Goal: Task Accomplishment & Management: Complete application form

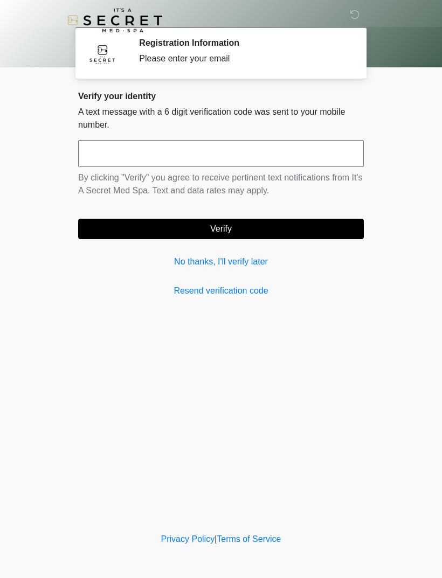
click at [207, 156] on input "text" at bounding box center [221, 153] width 286 height 27
type input "******"
click at [270, 226] on button "Verify" at bounding box center [221, 229] width 286 height 20
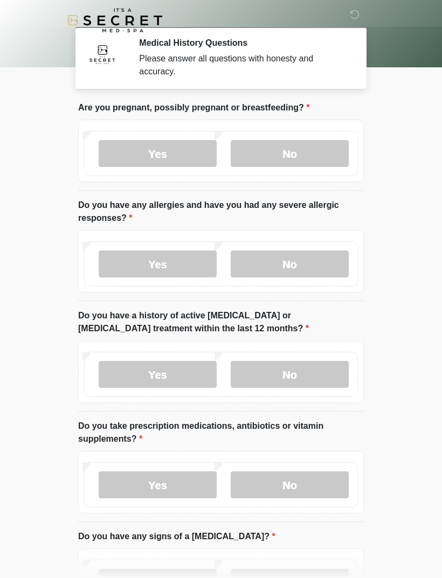
click at [289, 151] on label "No" at bounding box center [290, 153] width 118 height 27
click at [154, 265] on label "Yes" at bounding box center [158, 264] width 118 height 27
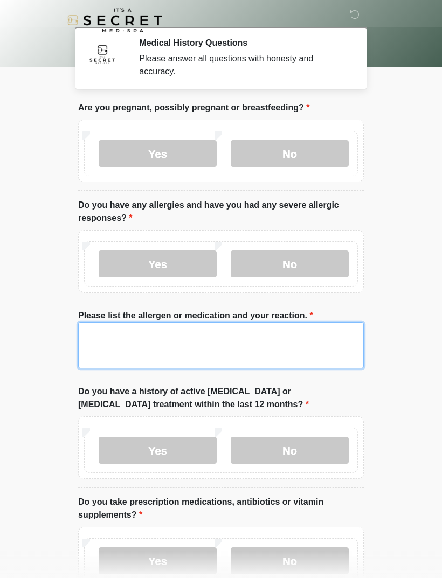
click at [220, 342] on textarea "Please list the allergen or medication and your reaction." at bounding box center [221, 345] width 286 height 46
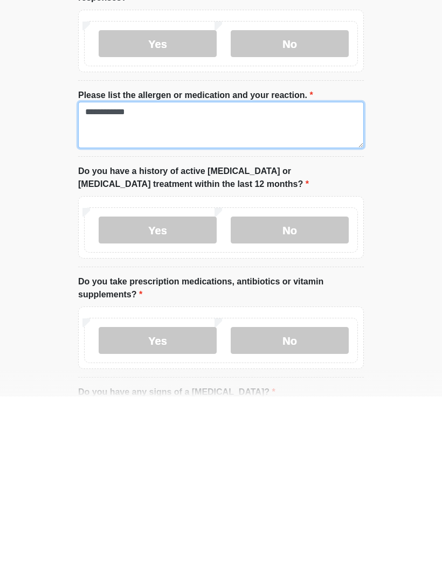
type textarea "**********"
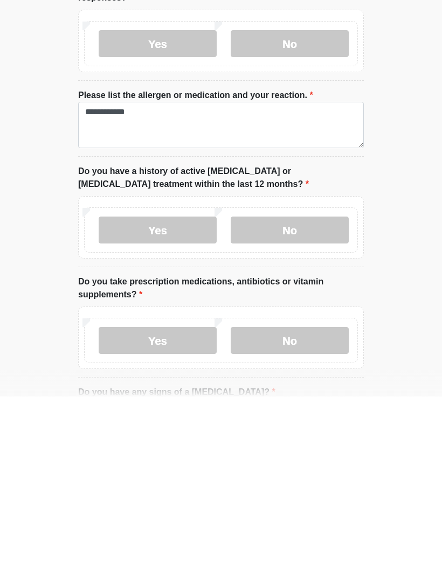
click at [296, 398] on label "No" at bounding box center [290, 411] width 118 height 27
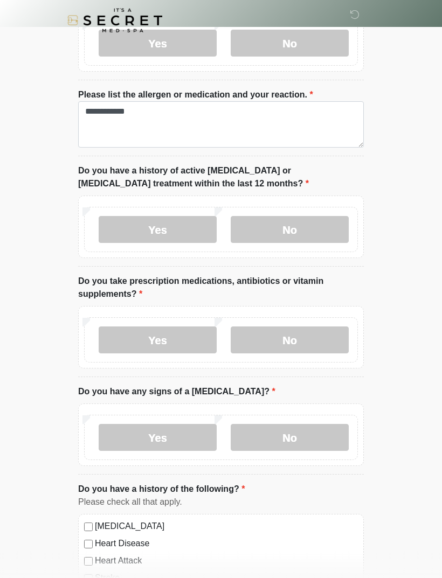
click at [160, 335] on label "Yes" at bounding box center [158, 340] width 118 height 27
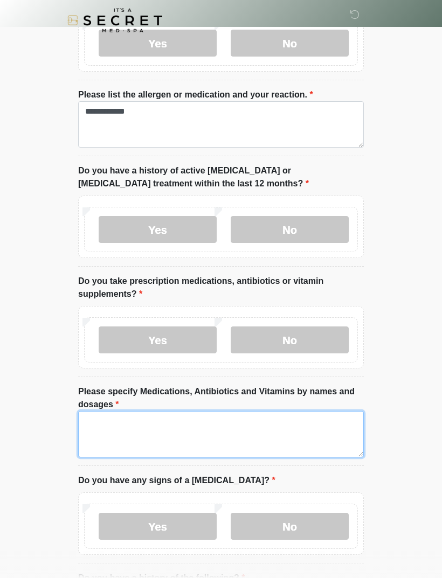
click at [202, 427] on textarea "Please specify Medications, Antibiotics and Vitamins by names and dosages" at bounding box center [221, 434] width 286 height 46
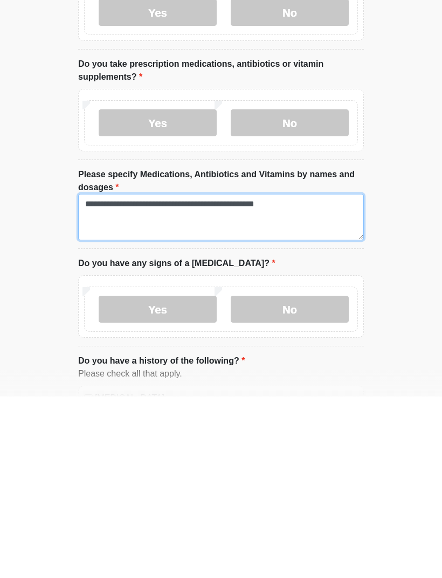
type textarea "**********"
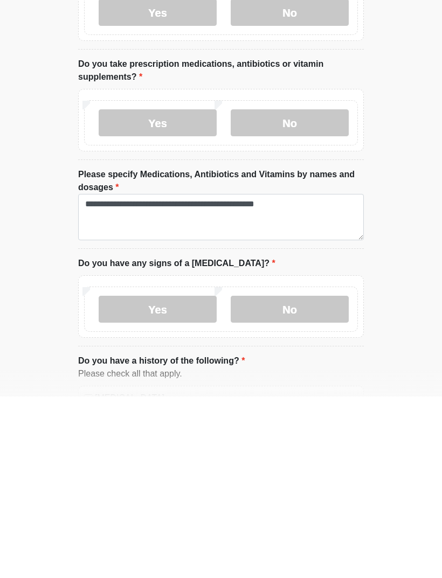
click at [294, 477] on label "No" at bounding box center [290, 490] width 118 height 27
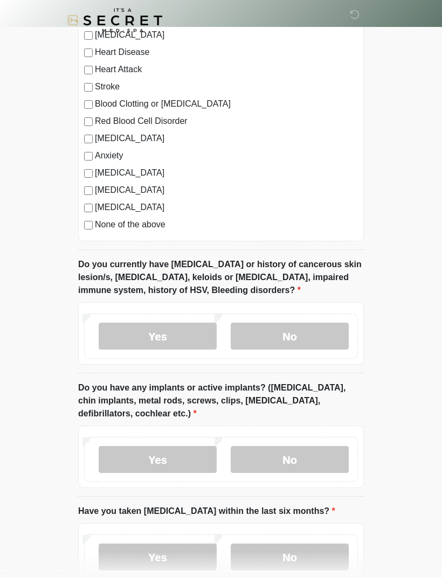
scroll to position [806, 0]
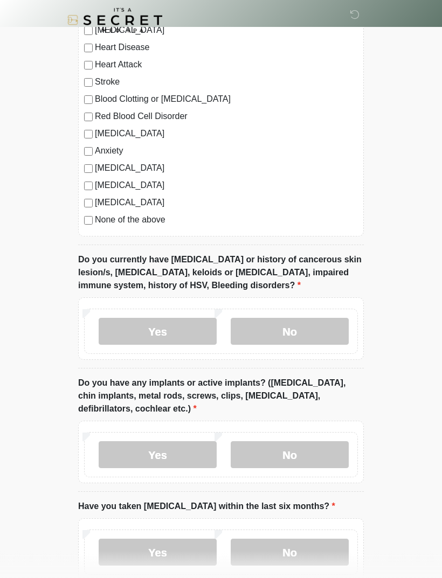
click at [153, 326] on label "Yes" at bounding box center [158, 331] width 118 height 27
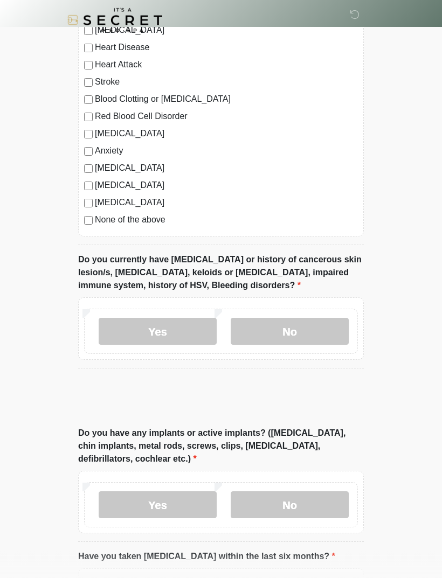
scroll to position [806, 0]
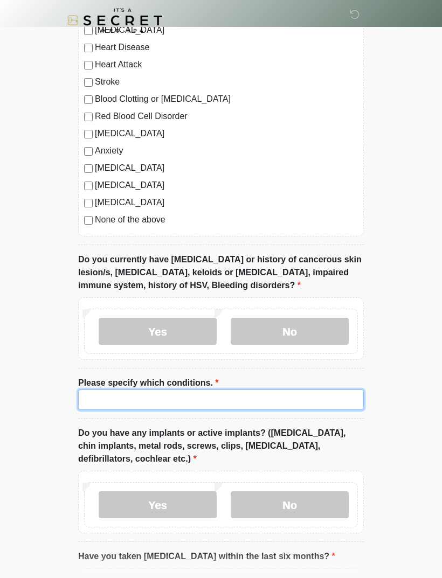
click at [191, 396] on input "Please specify which conditions." at bounding box center [221, 400] width 286 height 20
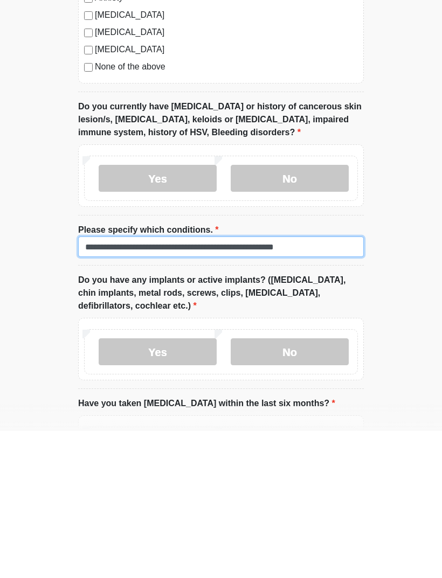
scroll to position [813, 0]
type input "**********"
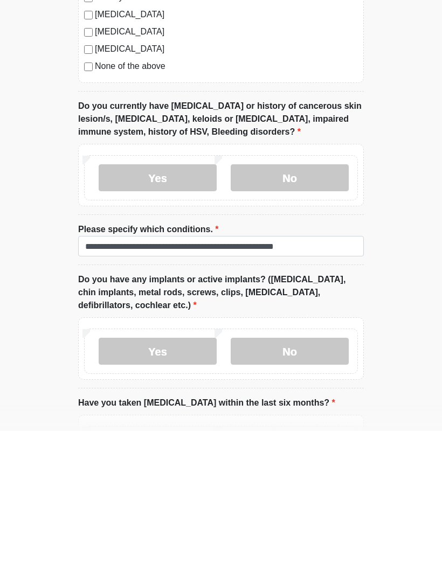
click at [293, 485] on label "No" at bounding box center [290, 498] width 118 height 27
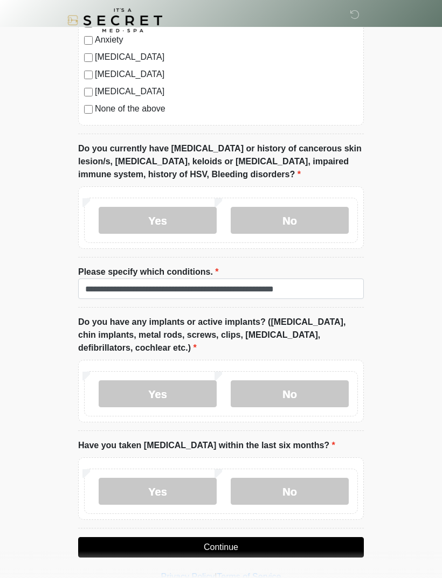
click at [308, 492] on label "No" at bounding box center [290, 491] width 118 height 27
click at [270, 541] on button "Continue" at bounding box center [221, 547] width 286 height 20
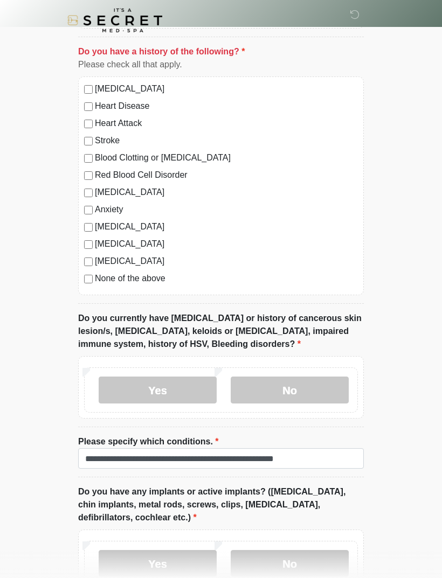
click at [155, 280] on label "None of the above" at bounding box center [226, 278] width 263 height 13
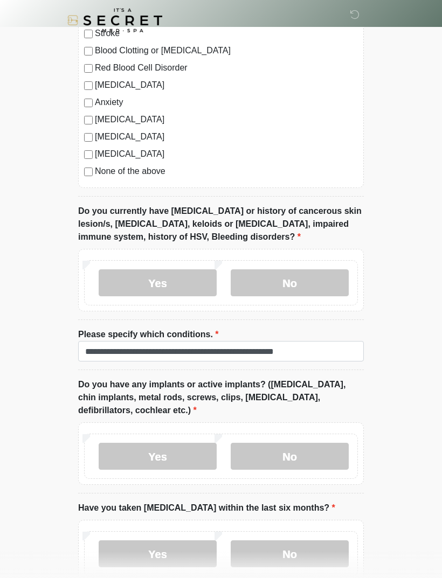
scroll to position [917, 0]
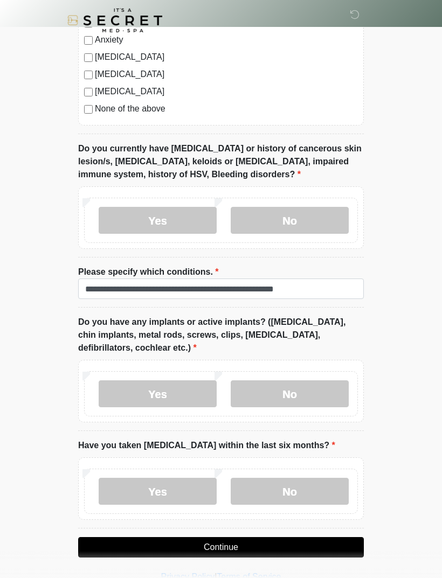
click at [239, 541] on button "Continue" at bounding box center [221, 547] width 286 height 20
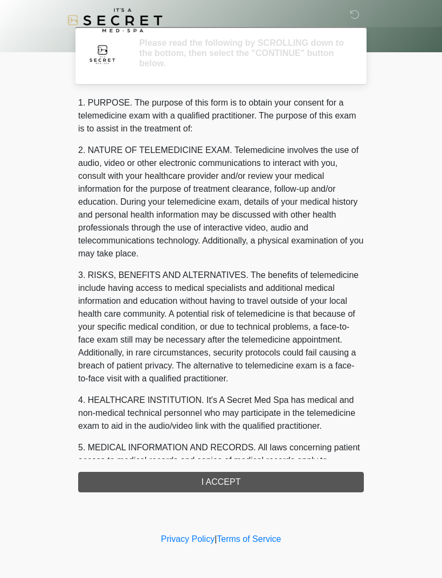
scroll to position [0, 0]
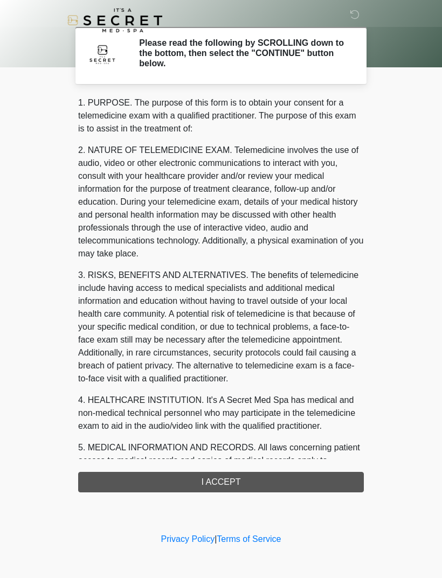
click at [222, 463] on div "1. PURPOSE. The purpose of this form is to obtain your consent for a telemedici…" at bounding box center [221, 294] width 286 height 396
click at [221, 463] on div "1. PURPOSE. The purpose of this form is to obtain your consent for a telemedici…" at bounding box center [221, 294] width 286 height 396
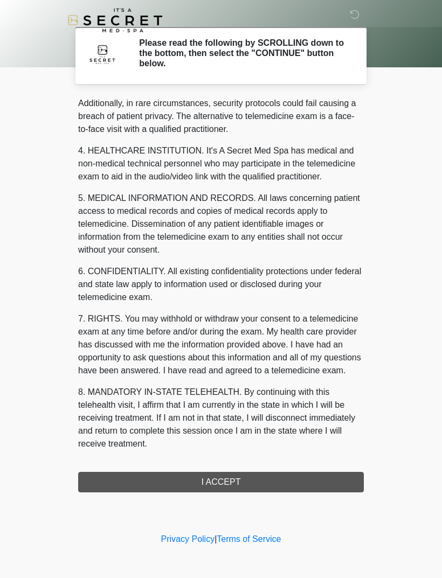
click at [216, 493] on div "‎ ‎ Please read the following by SCROLLING down to the bottom, then select the …" at bounding box center [220, 265] width 323 height 509
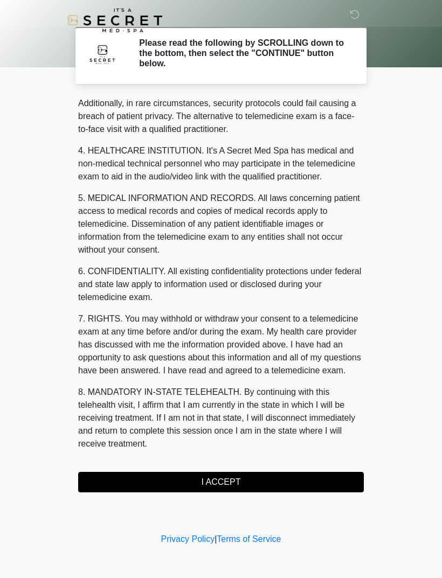
click at [231, 480] on button "I ACCEPT" at bounding box center [221, 482] width 286 height 20
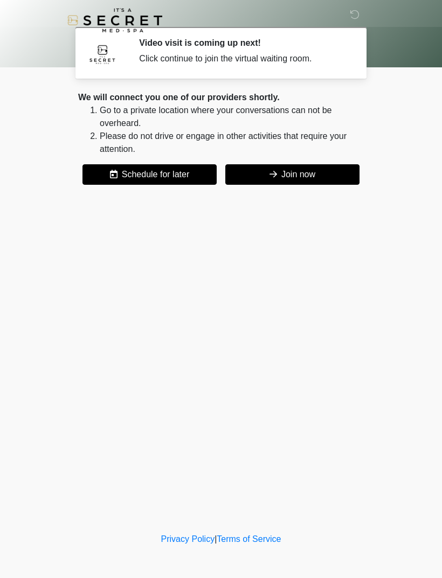
click at [302, 162] on div "We will connect you one of our providers shortly. Go to a private location wher…" at bounding box center [221, 138] width 286 height 94
click at [294, 159] on div "We will connect you one of our providers shortly. Go to a private location wher…" at bounding box center [221, 138] width 286 height 94
click at [293, 159] on div "We will connect you one of our providers shortly. Go to a private location wher…" at bounding box center [221, 138] width 286 height 94
click at [288, 177] on button "Join now" at bounding box center [292, 174] width 134 height 20
